Goal: Task Accomplishment & Management: Manage account settings

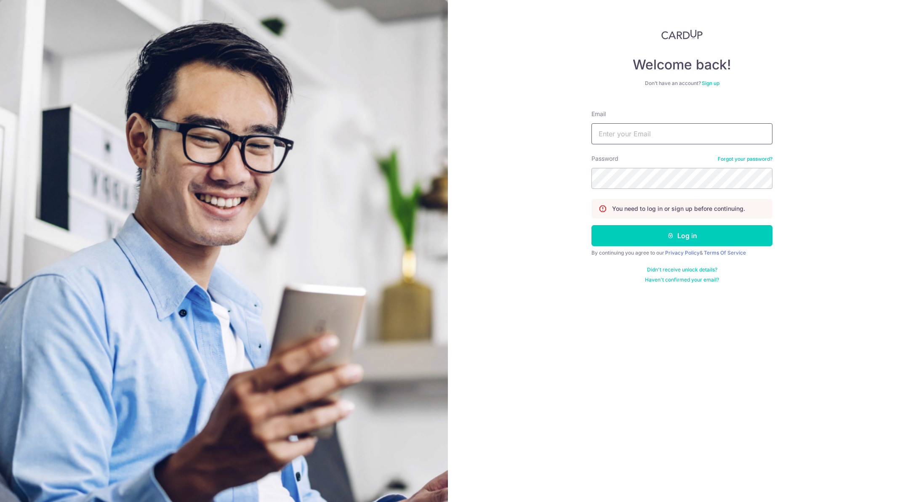
click at [610, 132] on input "Email" at bounding box center [682, 133] width 181 height 21
type input "[PERSON_NAME][EMAIL_ADDRESS][PERSON_NAME][DOMAIN_NAME]"
click at [689, 232] on button "Log in" at bounding box center [682, 235] width 181 height 21
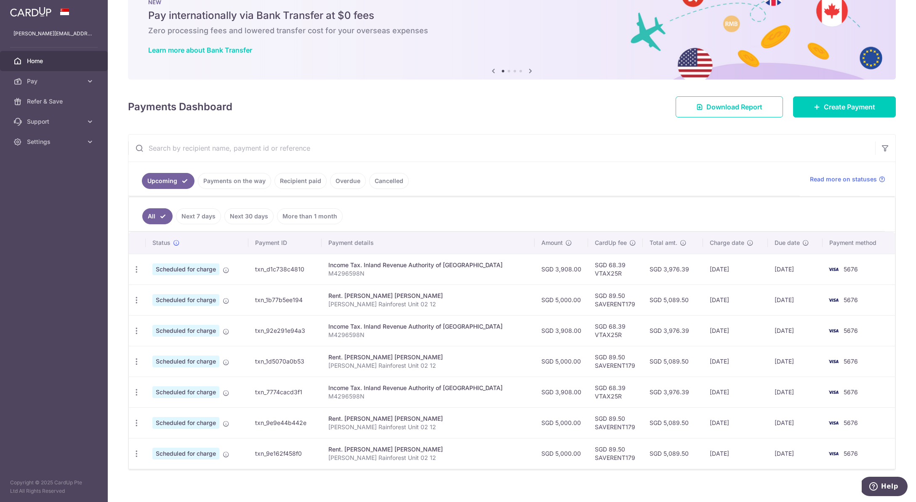
scroll to position [36, 0]
